Goal: Task Accomplishment & Management: Manage account settings

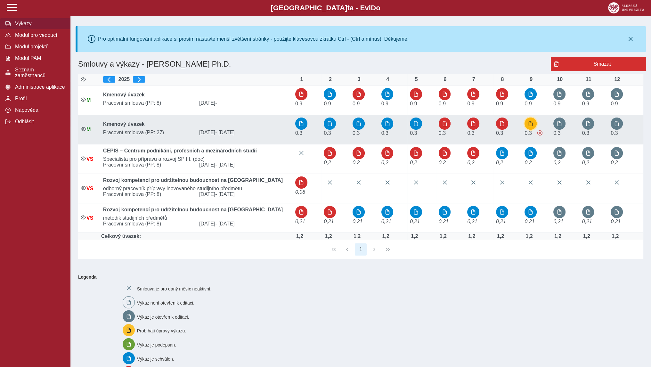
click at [533, 123] on span "button" at bounding box center [530, 123] width 5 height 5
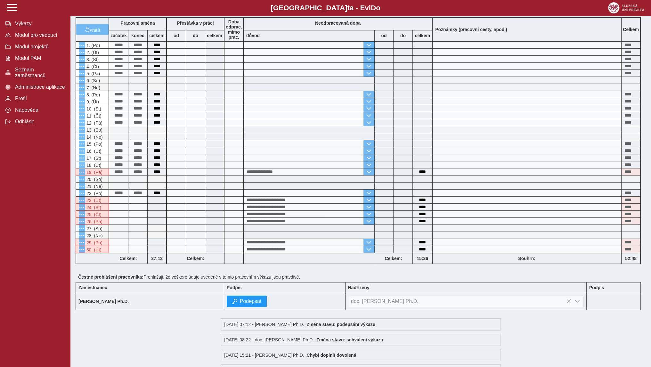
scroll to position [32, 0]
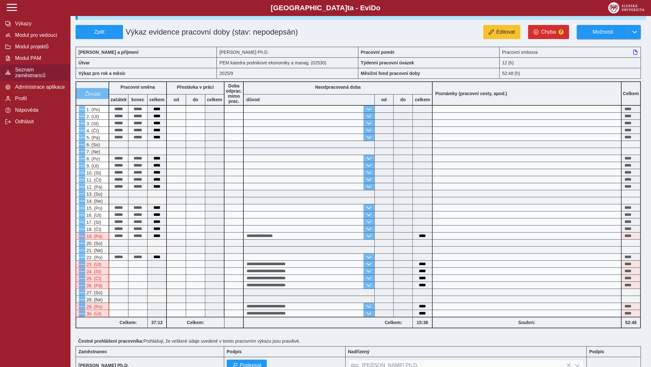
click at [46, 74] on span "Seznam zaměstnanců" at bounding box center [39, 73] width 52 height 12
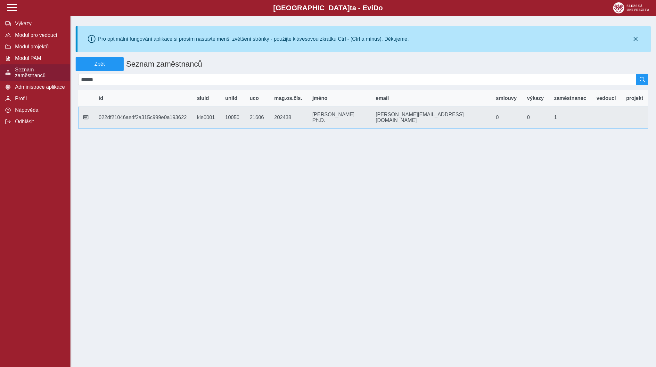
click at [307, 118] on td "mag.os.čís. 202438" at bounding box center [288, 118] width 38 height 22
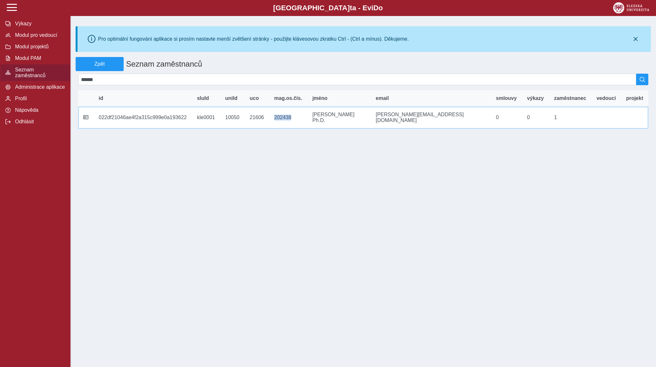
copy td "202438"
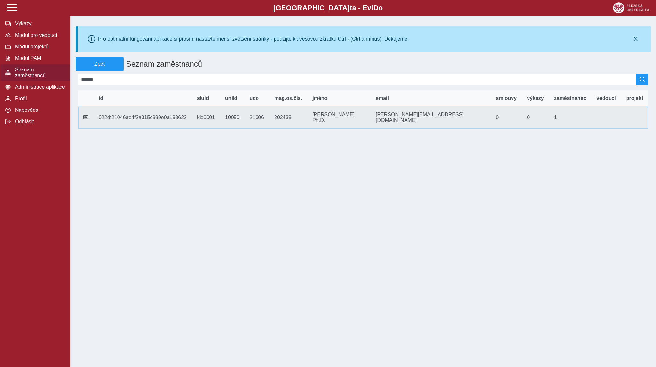
click at [84, 115] on icon at bounding box center [85, 117] width 5 height 5
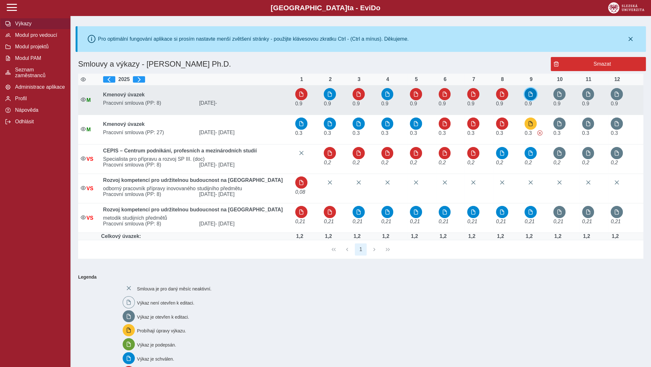
click at [531, 96] on span "button" at bounding box center [530, 94] width 5 height 5
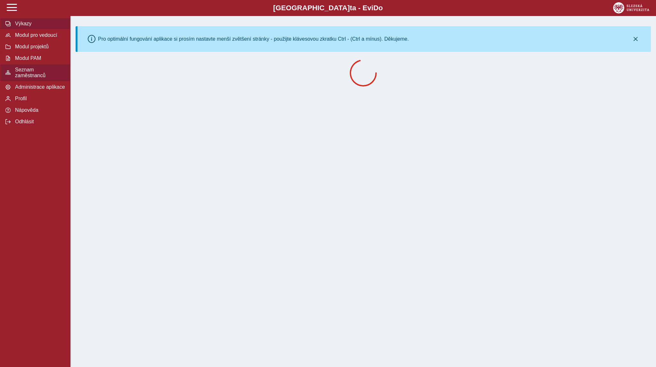
click at [35, 76] on span "Seznam zaměstnanců" at bounding box center [39, 73] width 52 height 12
click at [33, 88] on span "Administrace aplikace" at bounding box center [39, 87] width 52 height 6
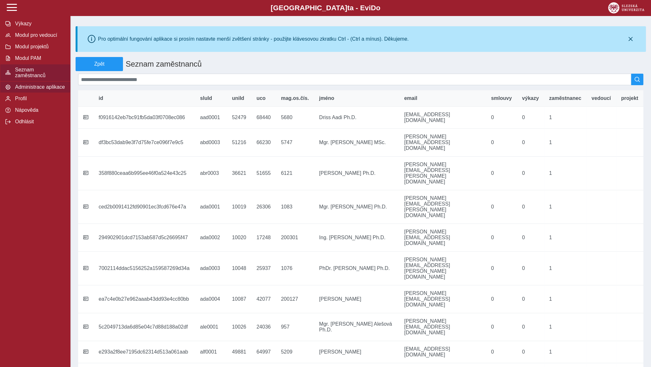
click at [35, 90] on span "Administrace aplikace" at bounding box center [39, 87] width 52 height 6
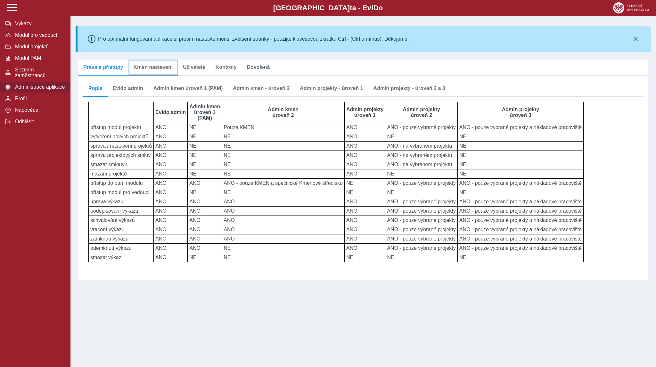
click at [152, 68] on span "Kmen nastavení" at bounding box center [153, 67] width 39 height 5
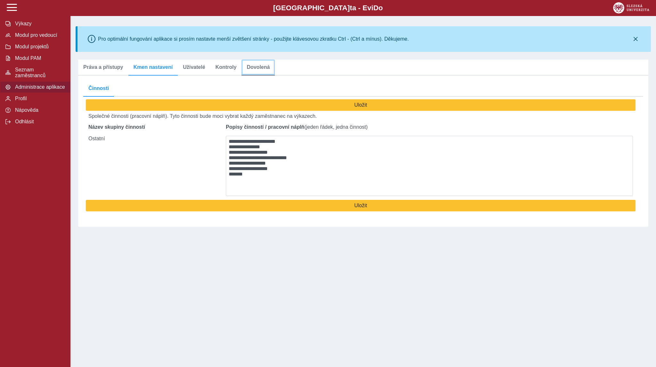
click at [242, 68] on link "Dovolená" at bounding box center [258, 68] width 33 height 16
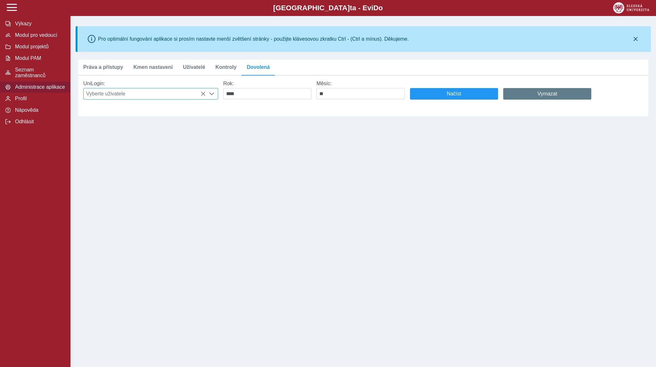
click at [164, 98] on span "Vyberte uživatele" at bounding box center [145, 93] width 122 height 11
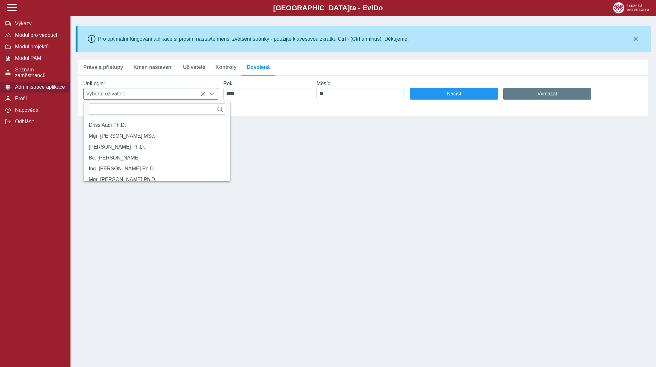
scroll to position [4, 27]
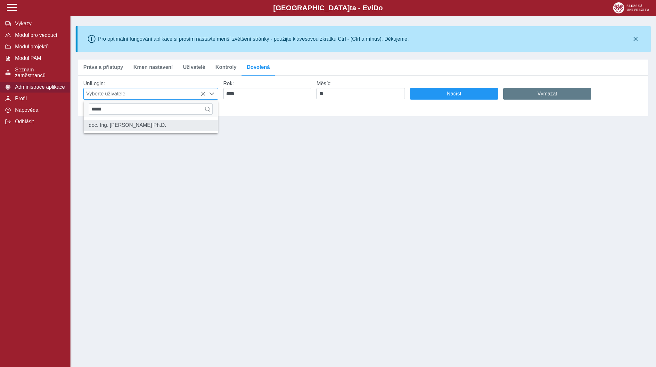
type input "*****"
click at [157, 126] on li "doc. Ing. [PERSON_NAME] Ph.D." at bounding box center [151, 125] width 134 height 11
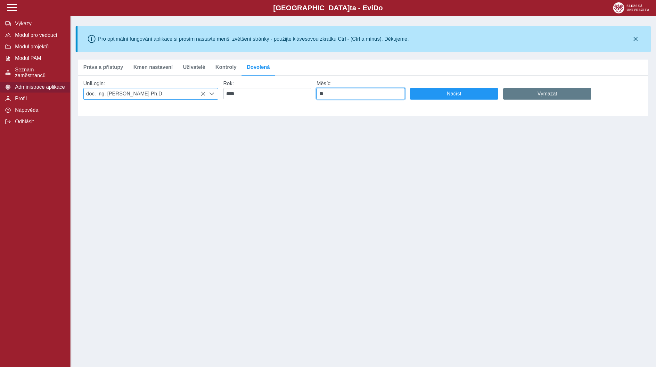
drag, startPoint x: 326, startPoint y: 96, endPoint x: 319, endPoint y: 96, distance: 7.4
click at [319, 96] on input "**" at bounding box center [361, 93] width 88 height 11
type input "*"
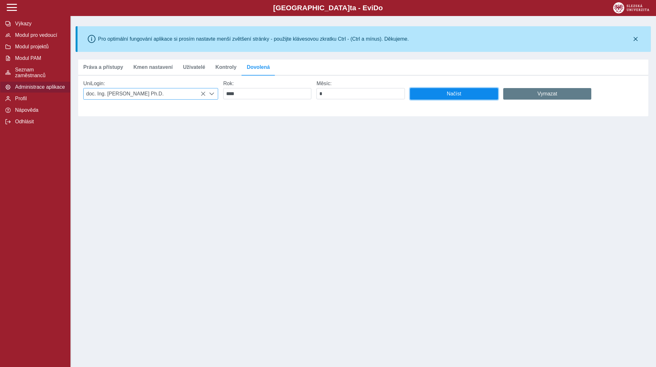
click at [455, 97] on span "Načíst" at bounding box center [453, 94] width 77 height 6
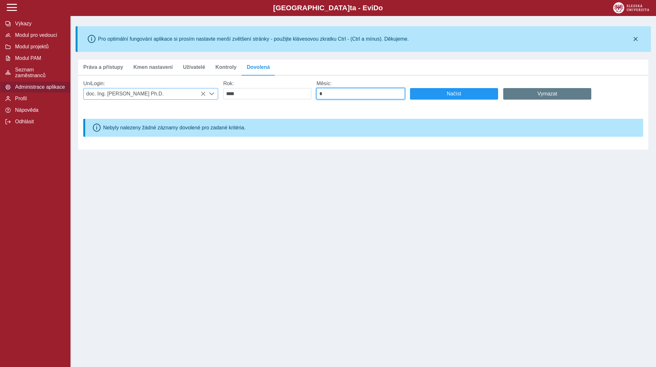
drag, startPoint x: 341, startPoint y: 98, endPoint x: 314, endPoint y: 99, distance: 26.6
click at [314, 99] on div "Měsíc: *" at bounding box center [360, 90] width 93 height 24
click at [433, 96] on span "Načíst" at bounding box center [453, 94] width 77 height 6
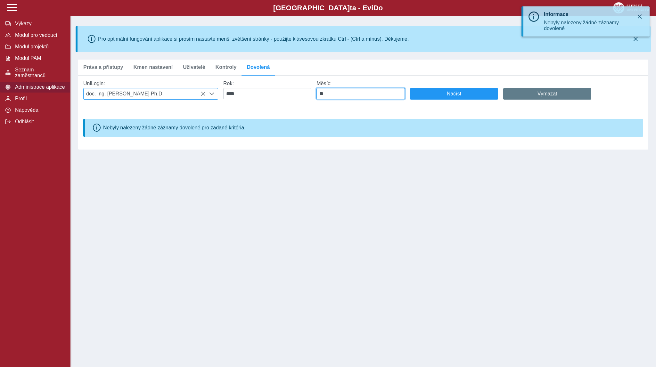
drag, startPoint x: 332, startPoint y: 96, endPoint x: 313, endPoint y: 97, distance: 19.6
click at [313, 97] on div "UniLogin: doc. Ing. [PERSON_NAME] Ph.D. Rok: **** Měsíc: ** Načíst Vymazat" at bounding box center [360, 90] width 565 height 29
type input "*"
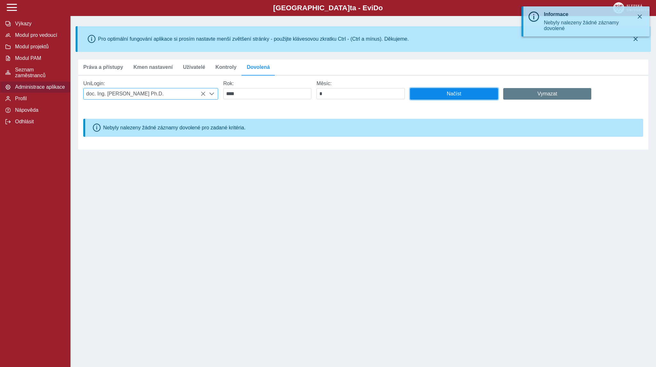
click at [419, 95] on span "Načíst" at bounding box center [453, 94] width 77 height 6
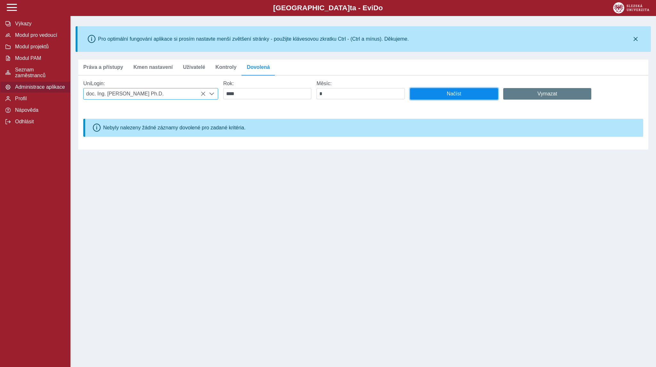
click at [437, 99] on button "Načíst" at bounding box center [454, 94] width 88 height 12
